Goal: Find specific page/section: Find specific page/section

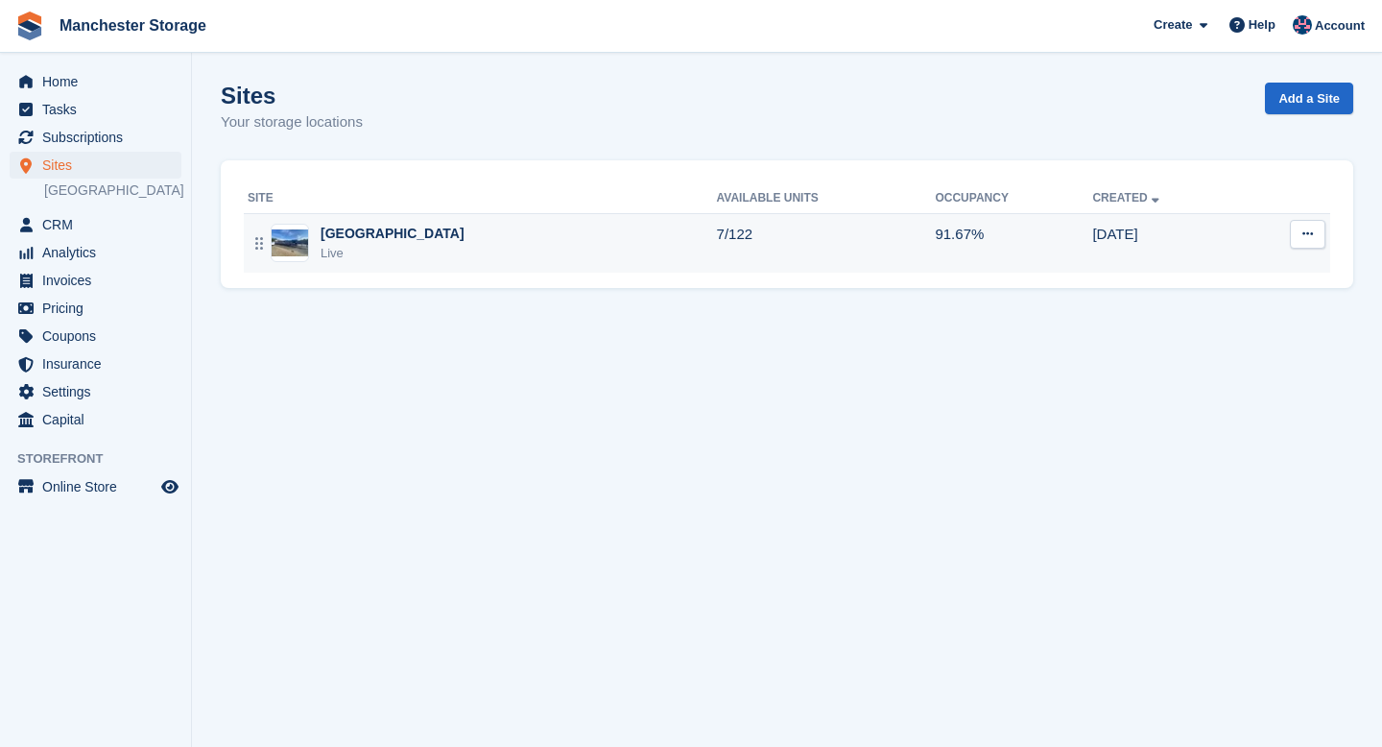
click at [397, 252] on div "Manchester Live" at bounding box center [482, 243] width 469 height 39
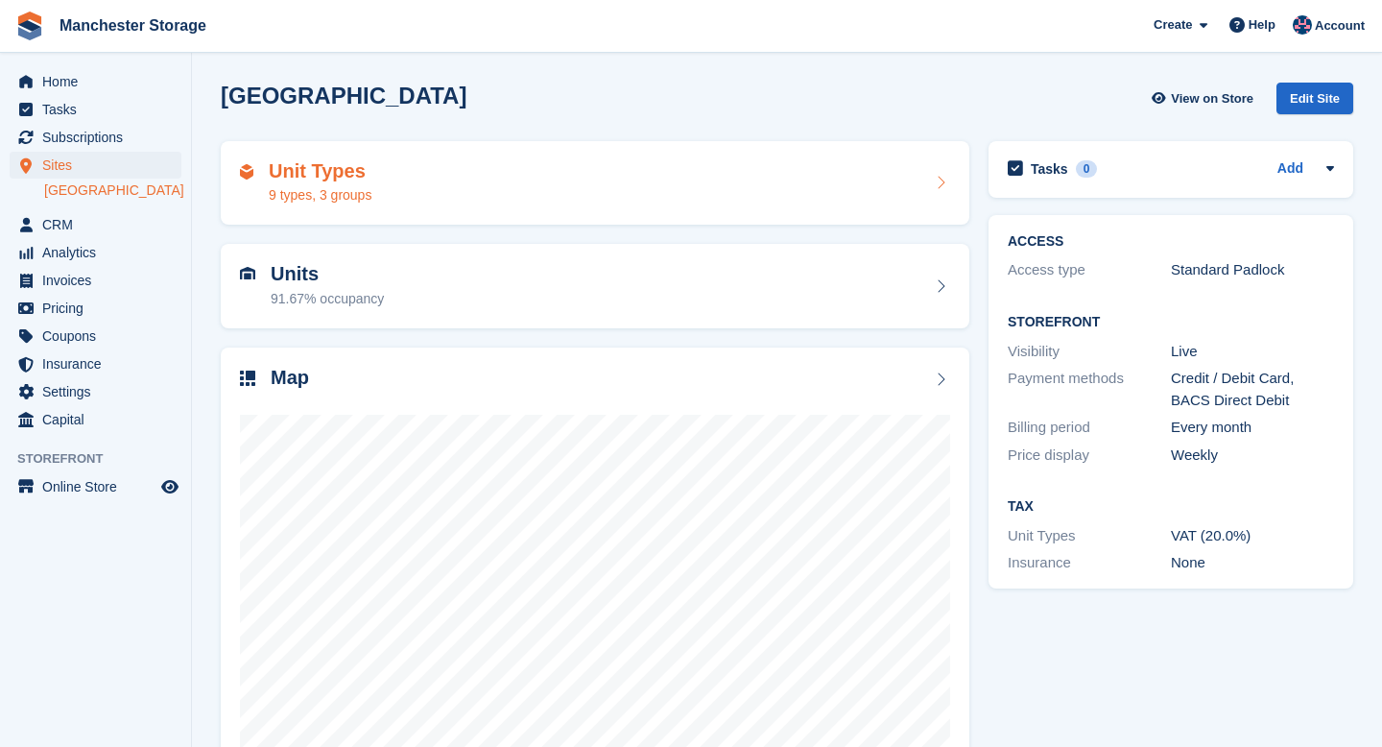
click at [422, 195] on div "Unit Types 9 types, 3 groups" at bounding box center [595, 183] width 710 height 46
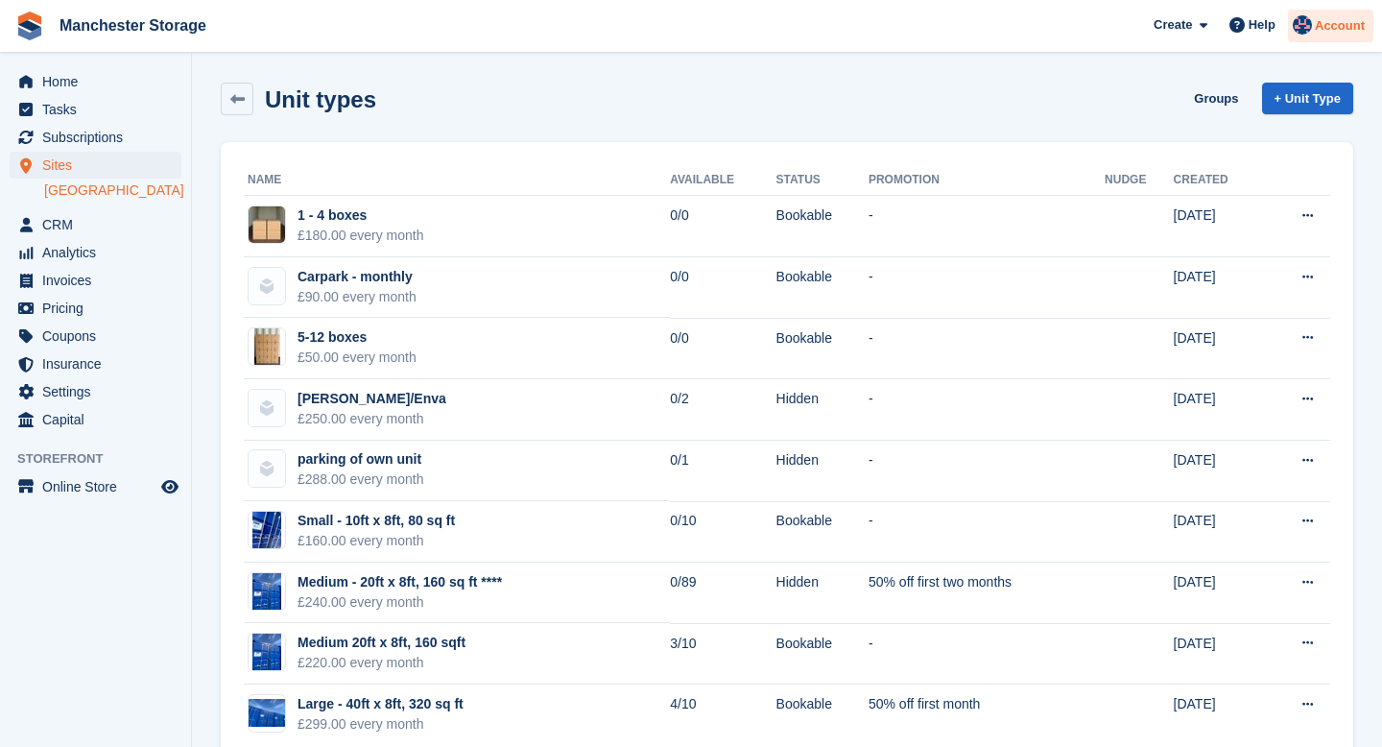
click at [1317, 31] on span "Account" at bounding box center [1340, 25] width 50 height 19
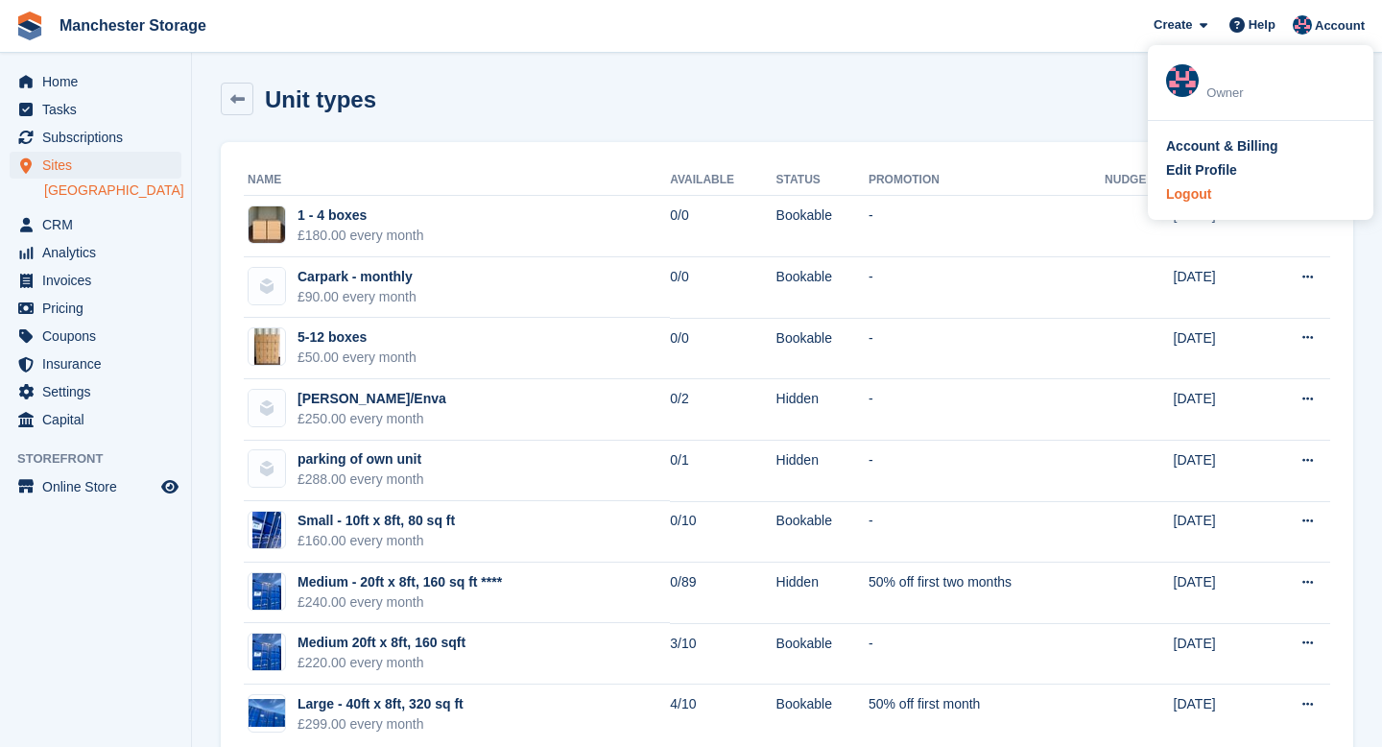
click at [1194, 200] on div "Logout" at bounding box center [1188, 194] width 45 height 20
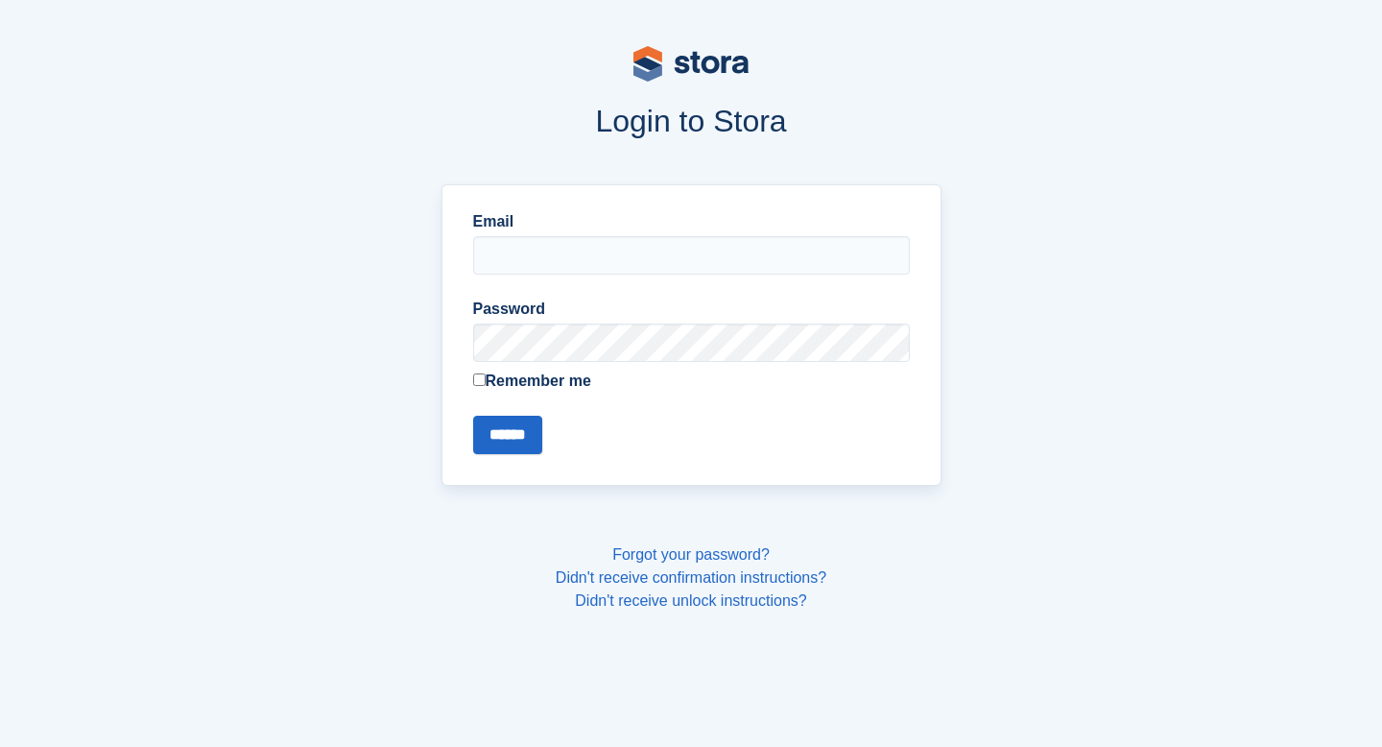
type input "**********"
click at [528, 445] on input "******" at bounding box center [507, 435] width 69 height 38
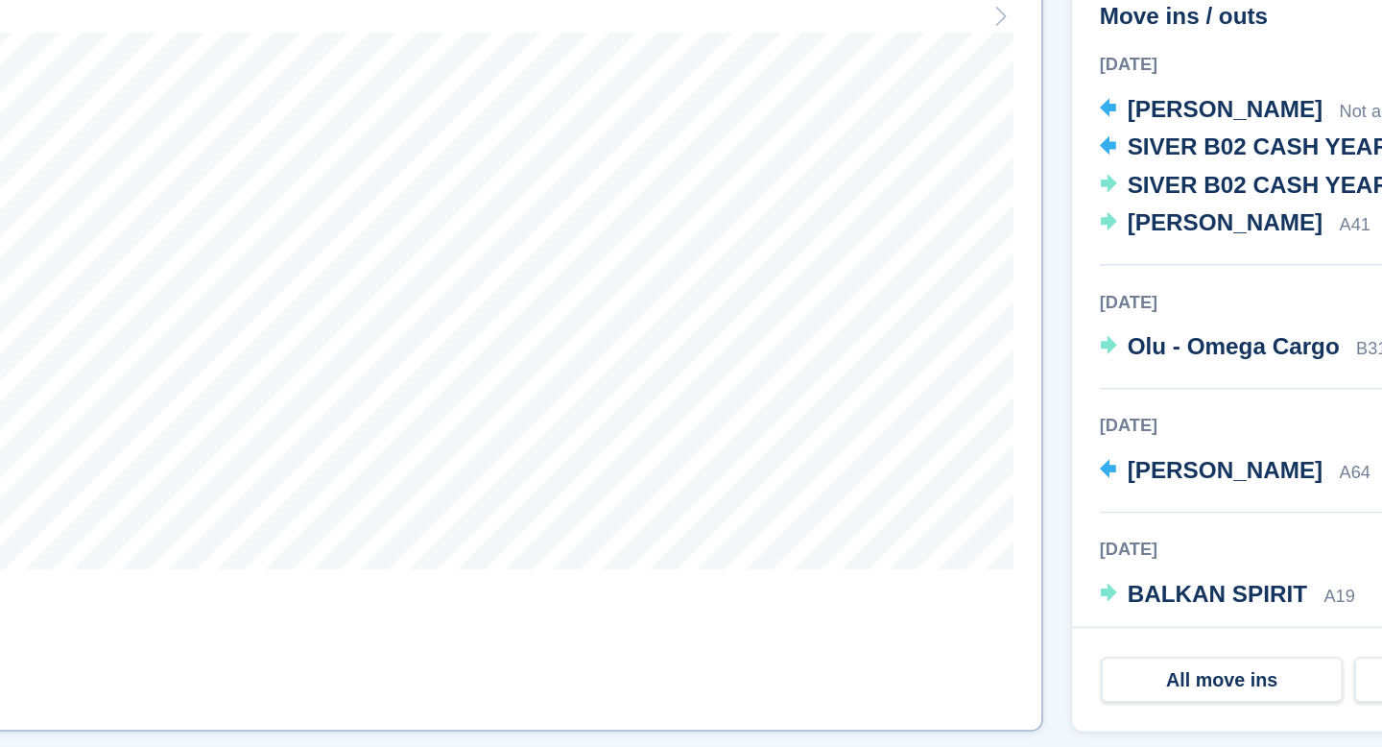
scroll to position [388, 0]
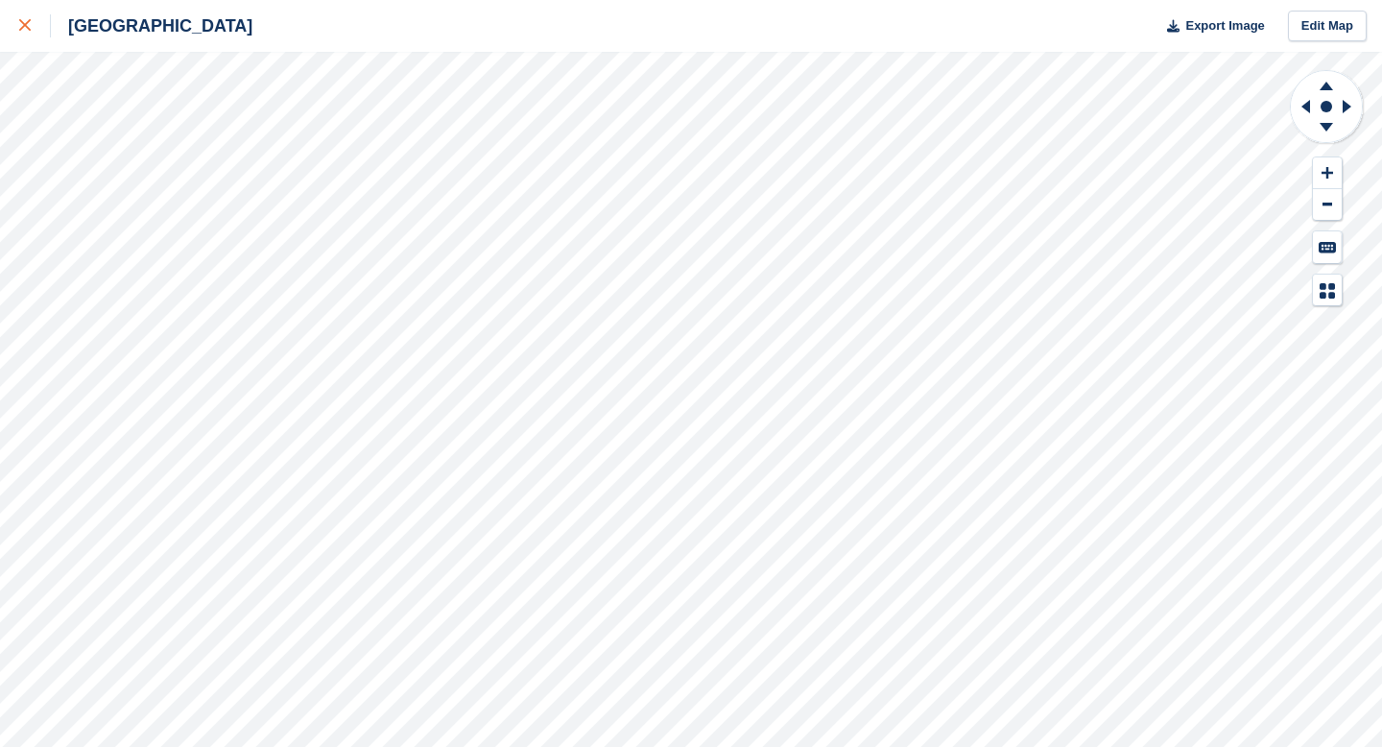
click at [22, 31] on icon at bounding box center [25, 25] width 12 height 12
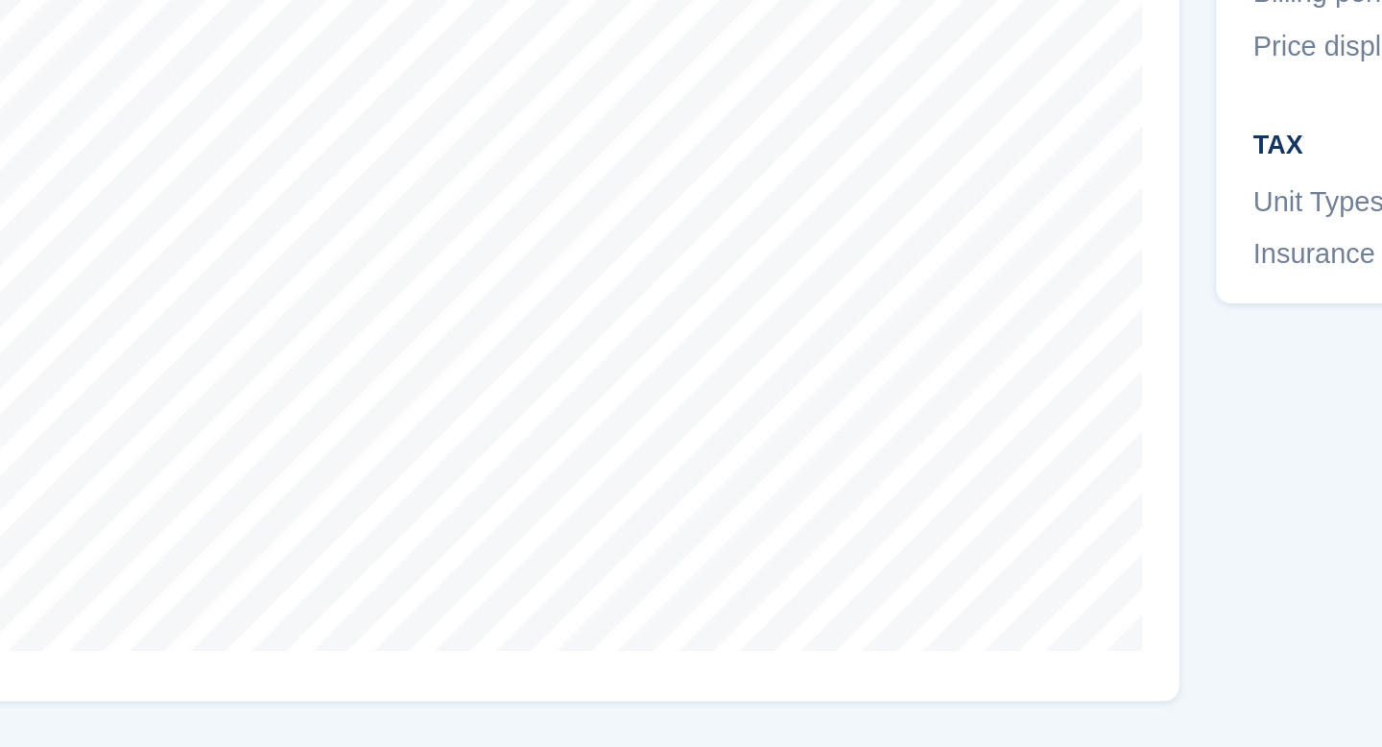
scroll to position [72, 0]
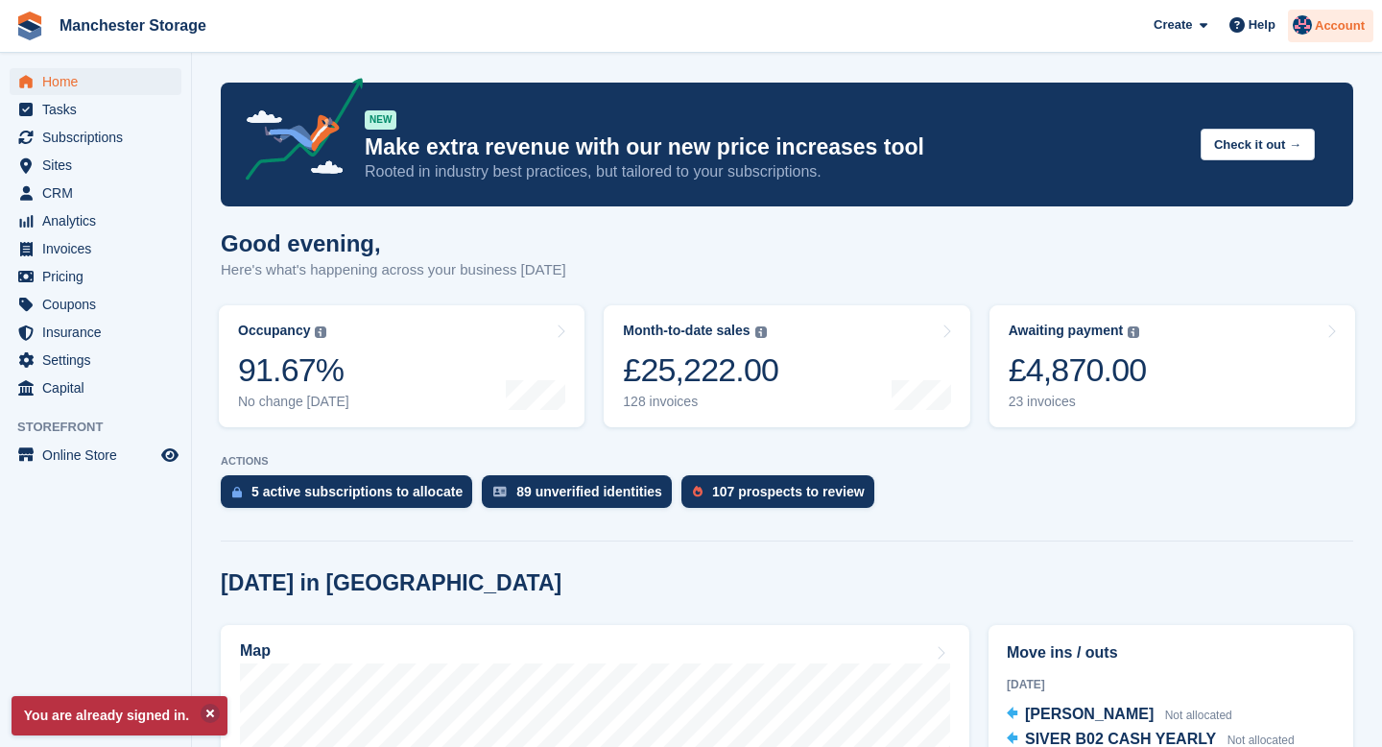
click at [1325, 32] on span "Account" at bounding box center [1340, 25] width 50 height 19
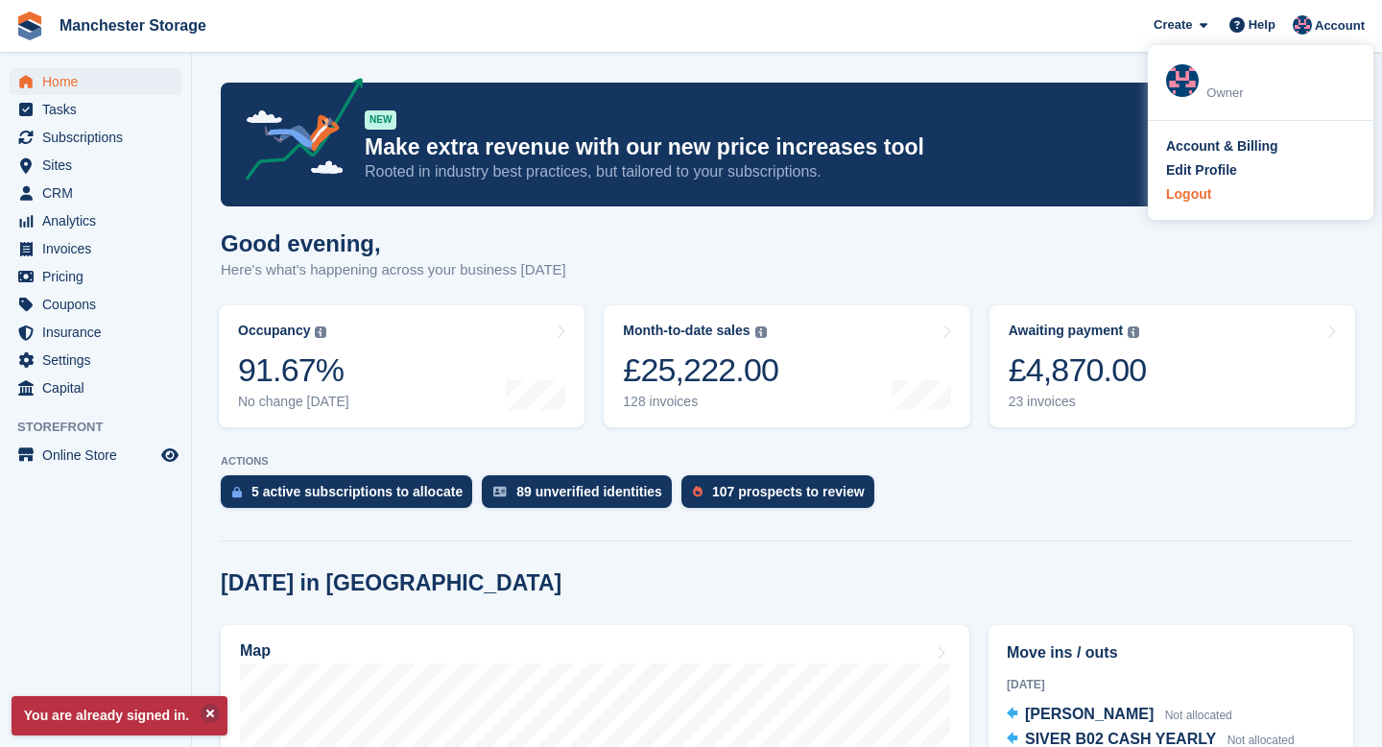
click at [1189, 200] on div "Logout" at bounding box center [1188, 194] width 45 height 20
